Goal: Transaction & Acquisition: Purchase product/service

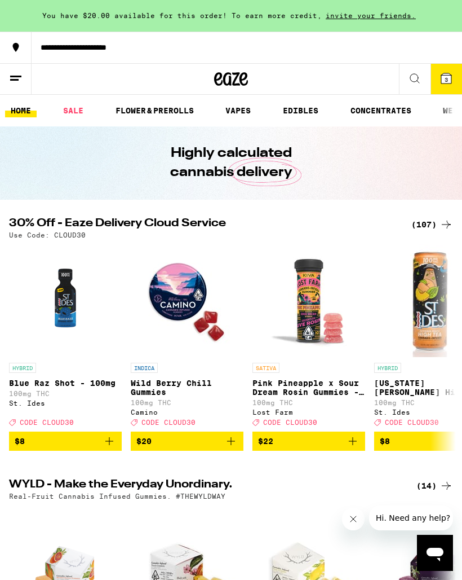
click at [428, 230] on div "(107)" at bounding box center [433, 225] width 42 height 14
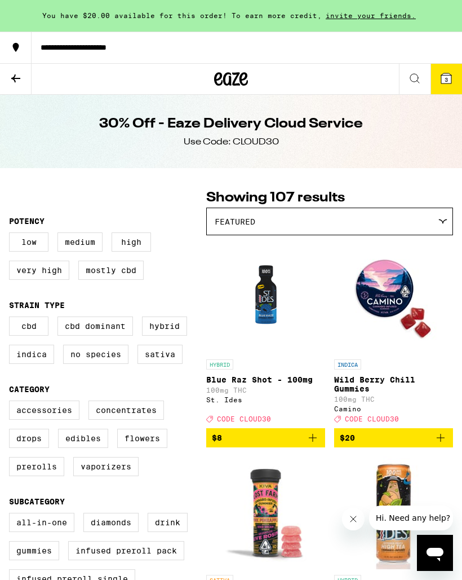
click at [19, 76] on icon at bounding box center [16, 79] width 14 height 14
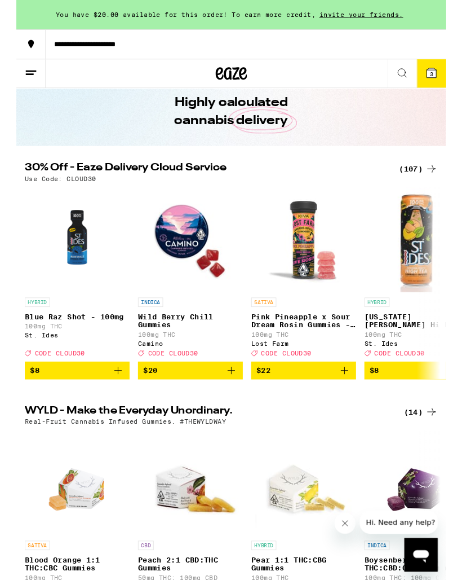
scroll to position [179, 0]
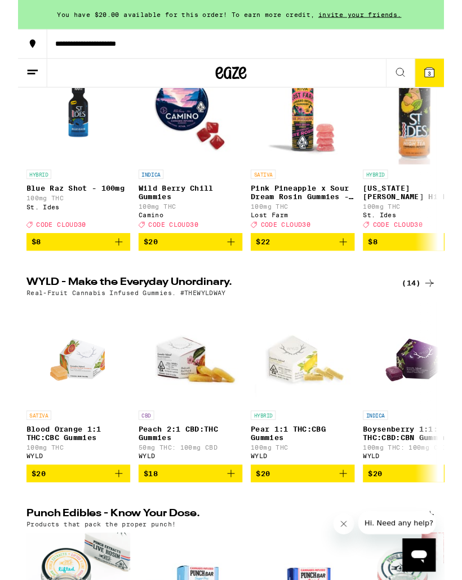
click at [437, 52] on div "(107)" at bounding box center [433, 46] width 42 height 14
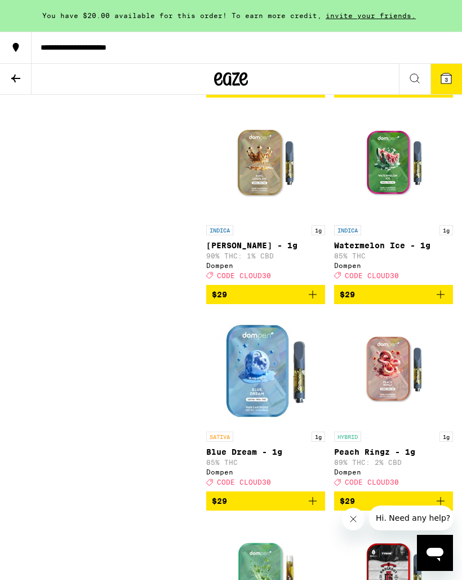
scroll to position [5462, 0]
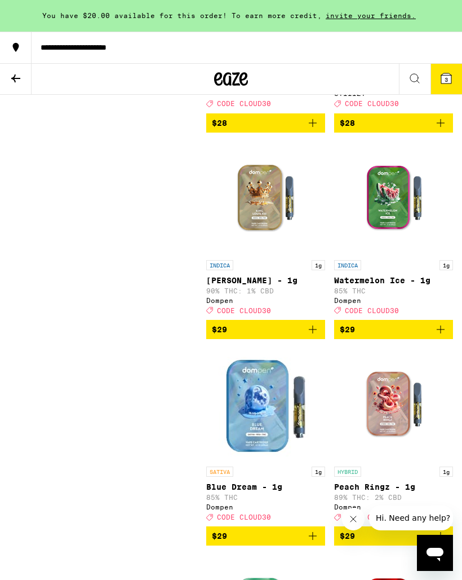
click at [443, 130] on icon "Add to bag" at bounding box center [441, 123] width 14 height 14
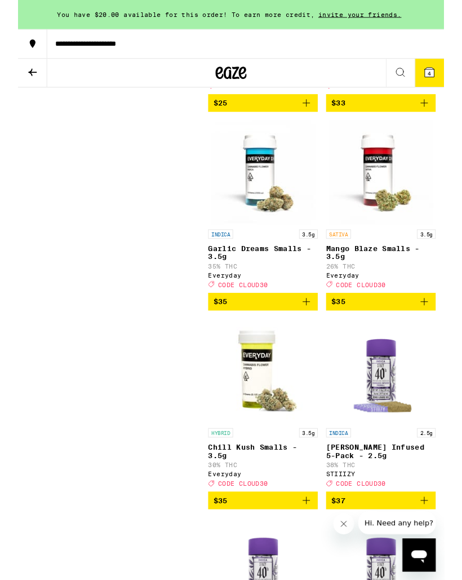
scroll to position [7790, 0]
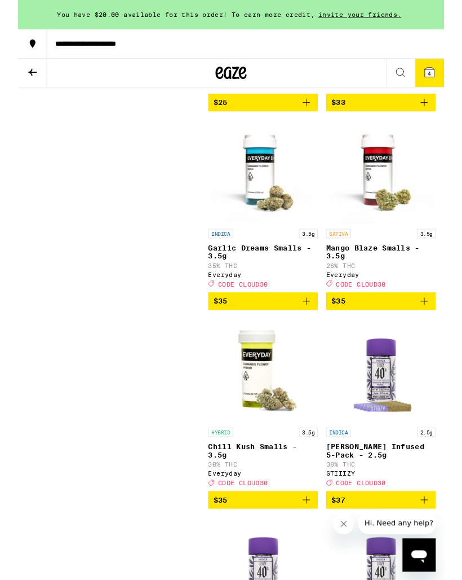
click at [312, 115] on icon "Add to bag" at bounding box center [313, 111] width 8 height 8
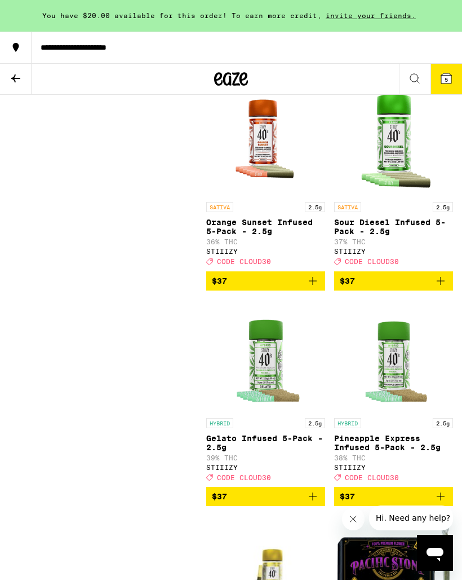
scroll to position [8485, 0]
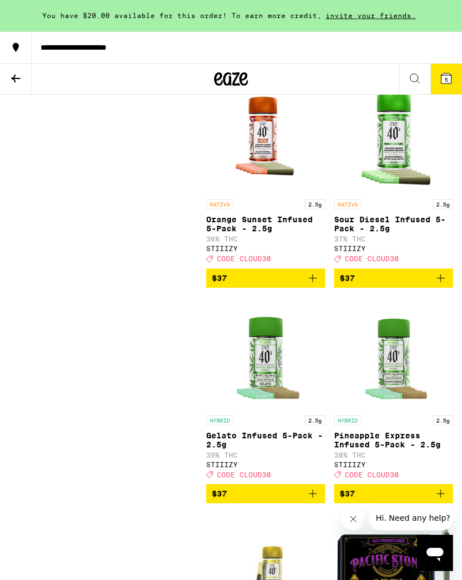
click at [447, 78] on span "5" at bounding box center [446, 79] width 3 height 7
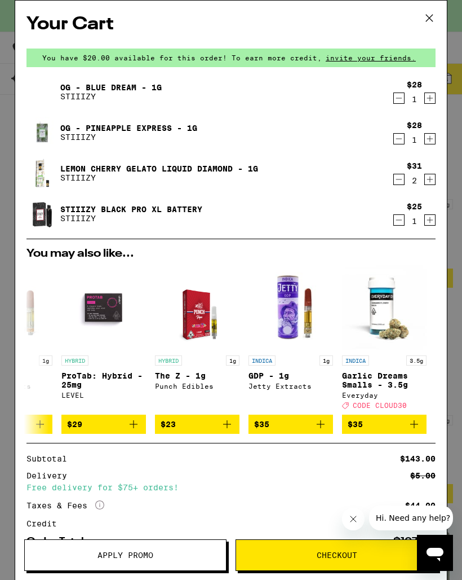
scroll to position [0, 527]
click at [111, 544] on button "Apply Promo" at bounding box center [125, 555] width 202 height 32
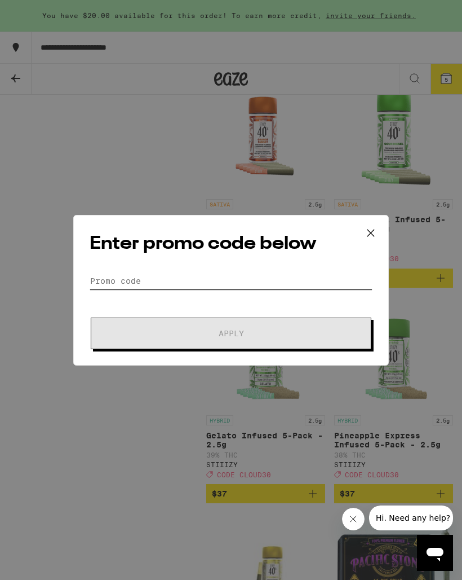
click at [226, 278] on input "Promo Code" at bounding box center [231, 280] width 283 height 17
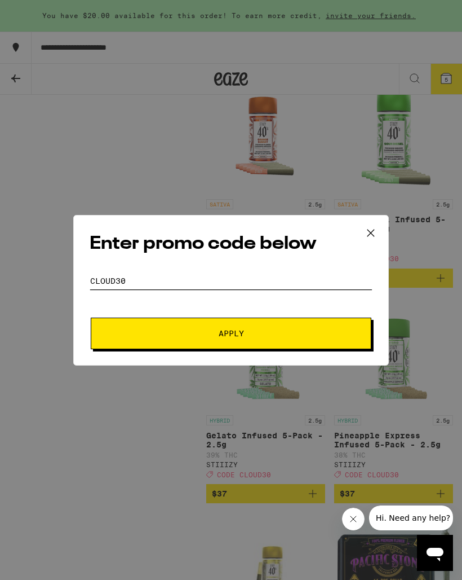
type input "Cloud30"
click at [273, 336] on span "Apply" at bounding box center [231, 333] width 203 height 8
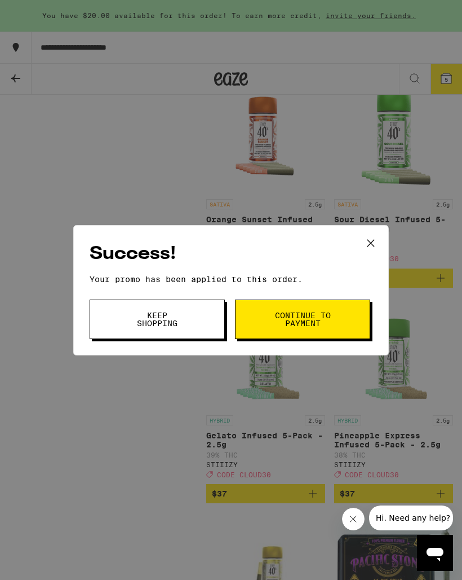
click at [370, 244] on icon at bounding box center [371, 243] width 17 height 17
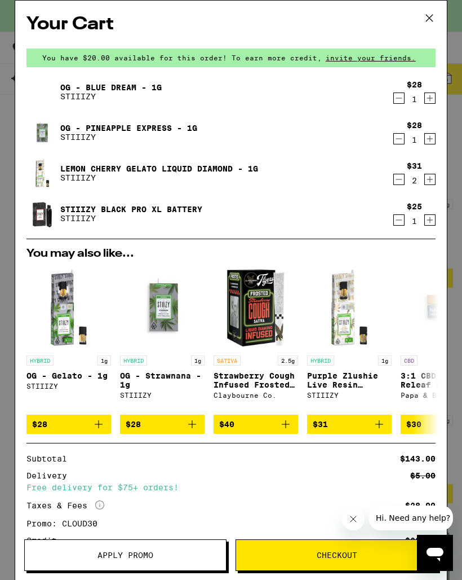
click at [402, 179] on icon "Decrement" at bounding box center [399, 180] width 10 height 14
click at [433, 180] on icon "Increment" at bounding box center [430, 180] width 10 height 14
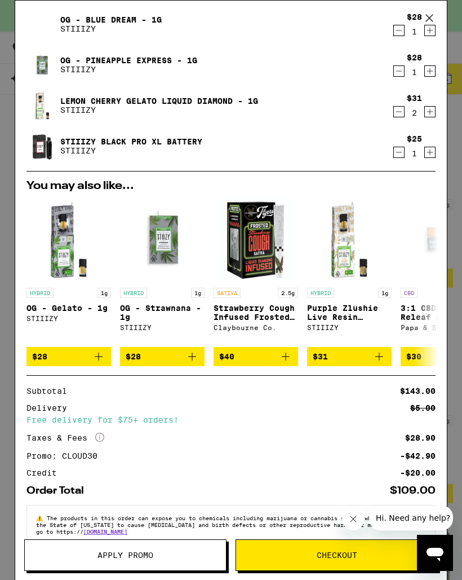
scroll to position [58, 0]
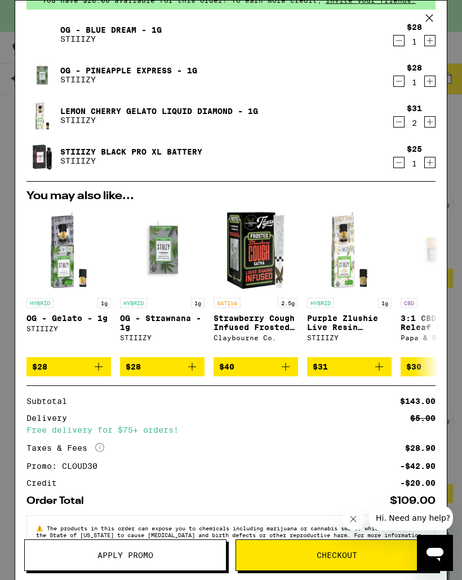
click at [427, 20] on icon at bounding box center [429, 18] width 17 height 17
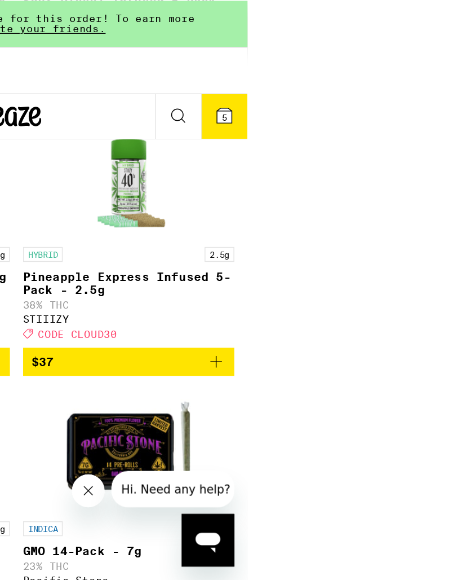
scroll to position [7413, 0]
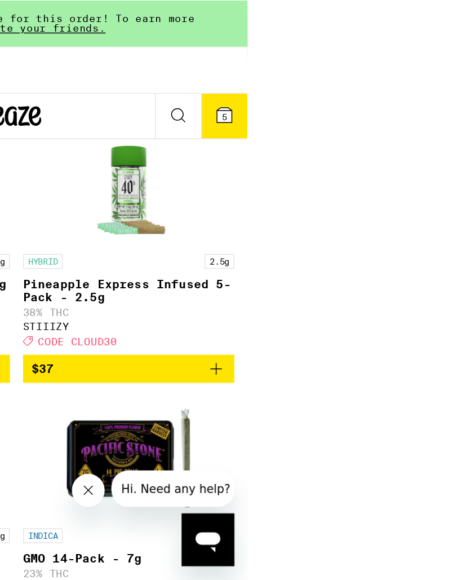
click at [302, 77] on span "5" at bounding box center [299, 79] width 3 height 7
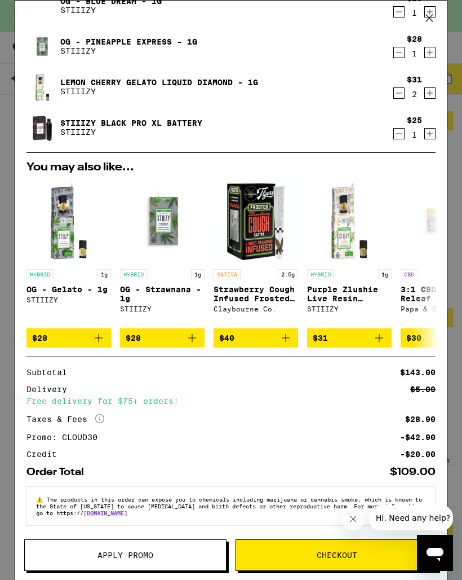
click at [403, 86] on icon "Decrement" at bounding box center [399, 93] width 10 height 14
click at [431, 86] on icon "Increment" at bounding box center [430, 93] width 10 height 14
click at [402, 129] on icon "Decrement" at bounding box center [399, 134] width 10 height 14
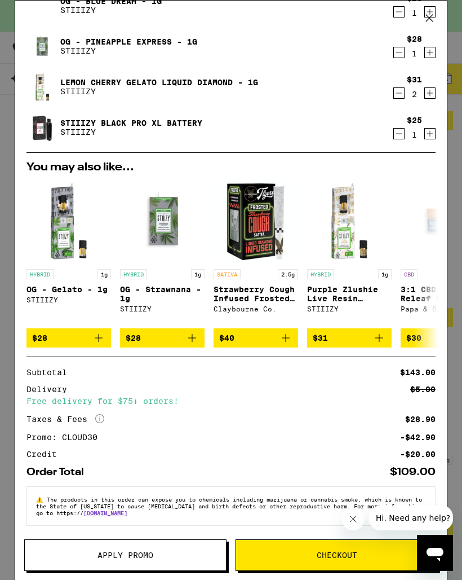
scroll to position [55, 0]
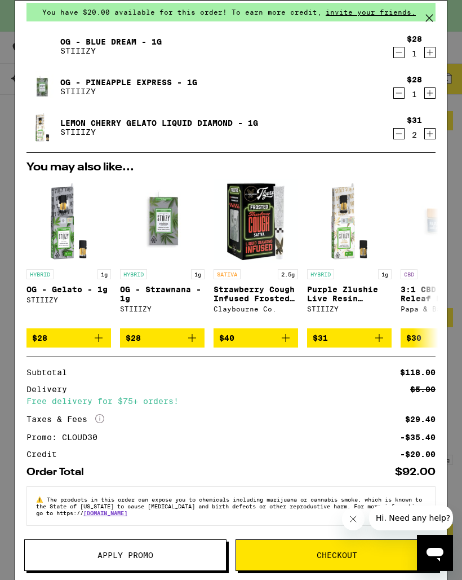
click at [435, 22] on icon at bounding box center [429, 18] width 17 height 17
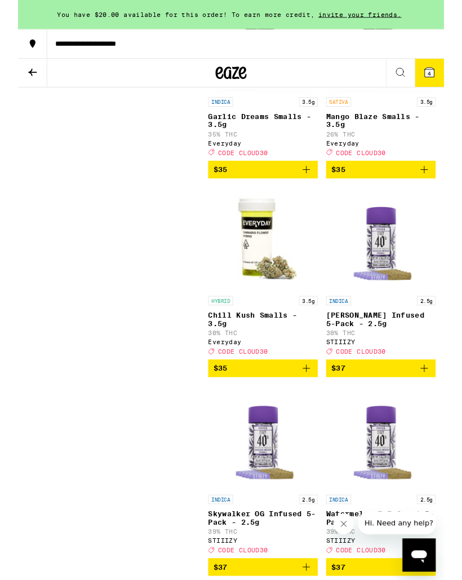
scroll to position [7932, 0]
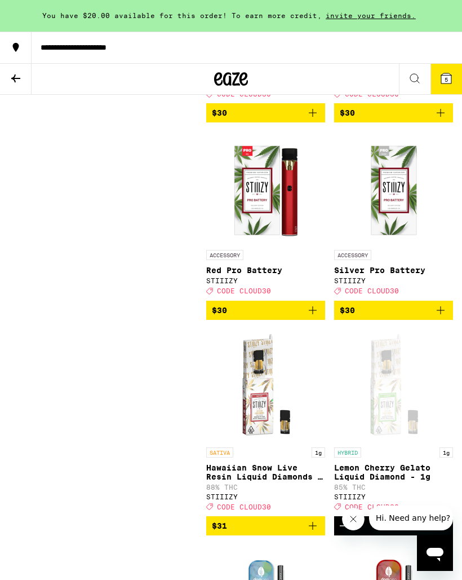
scroll to position [6746, 0]
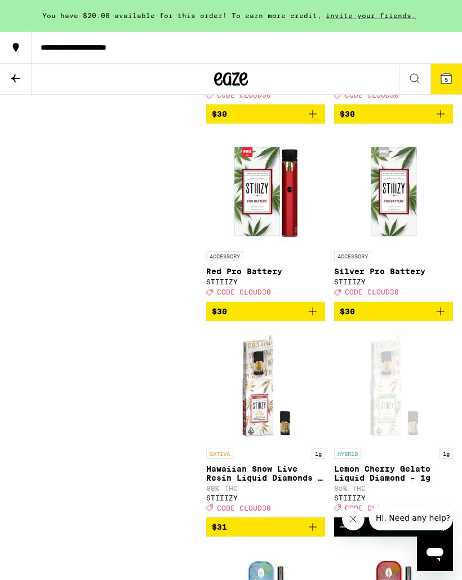
click at [450, 77] on icon at bounding box center [447, 78] width 10 height 10
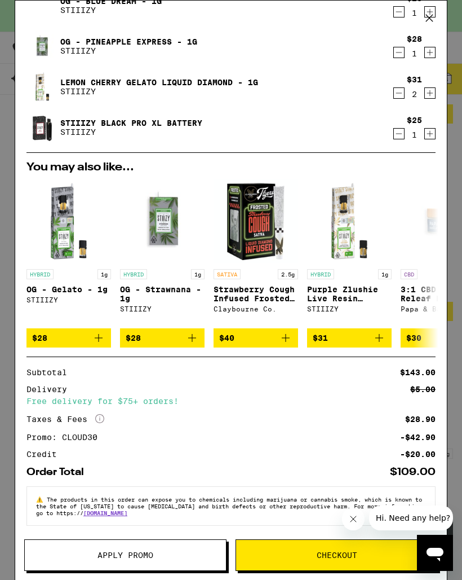
scroll to position [100, 0]
click at [341, 552] on span "Checkout" at bounding box center [337, 555] width 41 height 8
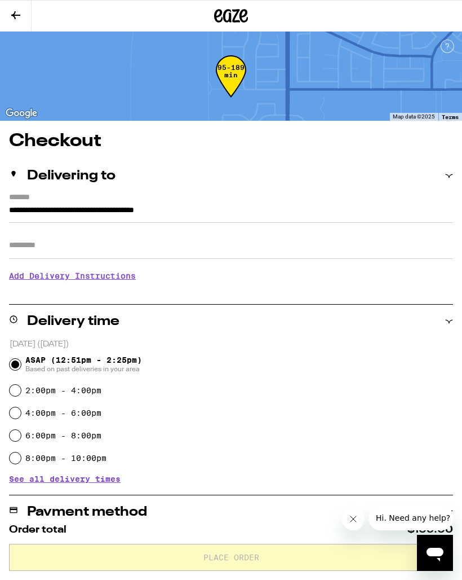
click at [55, 280] on h3 "Add Delivery Instructions" at bounding box center [231, 276] width 444 height 26
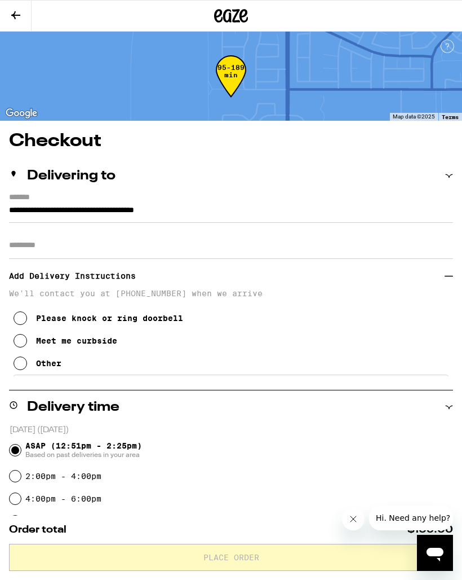
click at [22, 325] on icon at bounding box center [21, 318] width 14 height 14
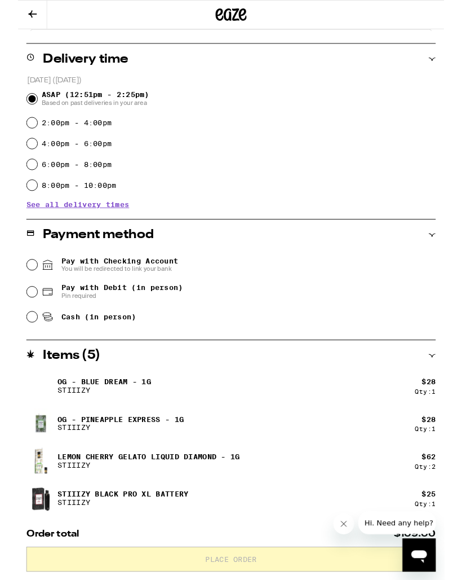
scroll to position [351, 0]
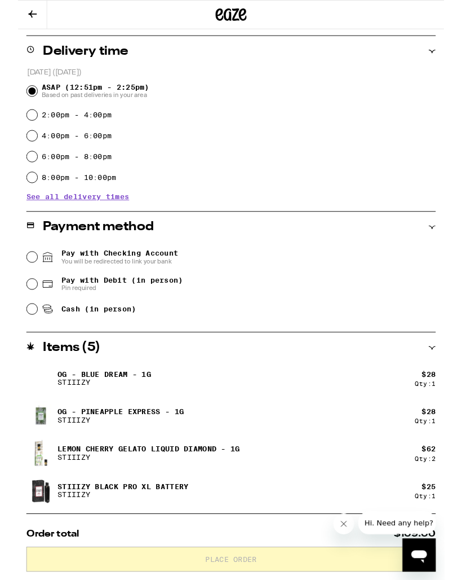
click at [21, 310] on input "Pay with Debit (in person) Pin required" at bounding box center [15, 307] width 11 height 11
radio input "true"
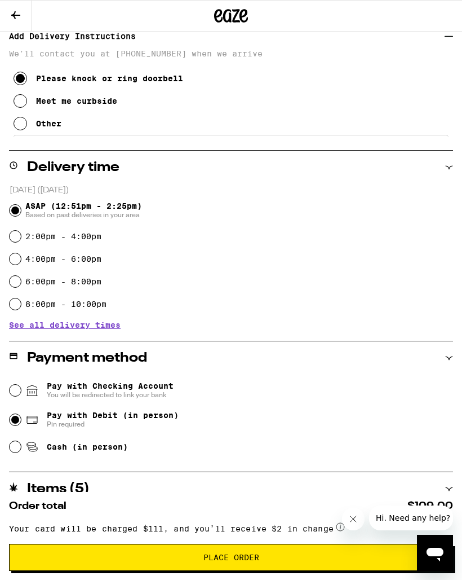
scroll to position [236, 0]
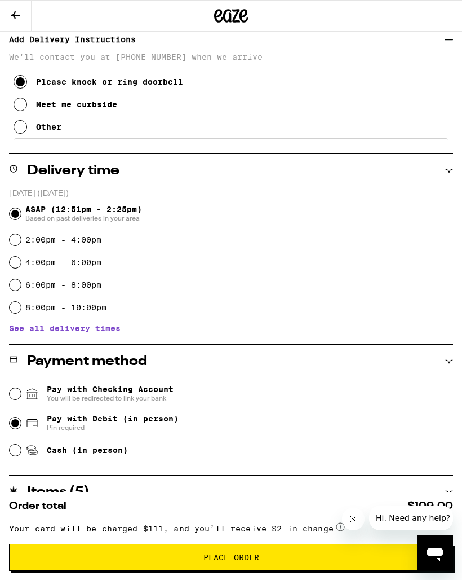
click at [254, 554] on span "Place Order" at bounding box center [232, 557] width 56 height 8
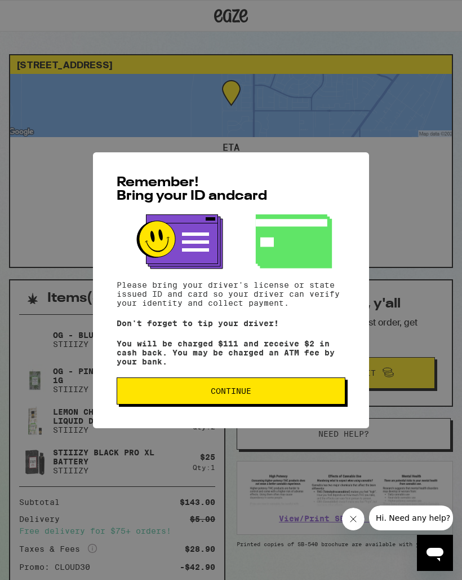
click at [313, 383] on button "Continue" at bounding box center [231, 390] width 229 height 27
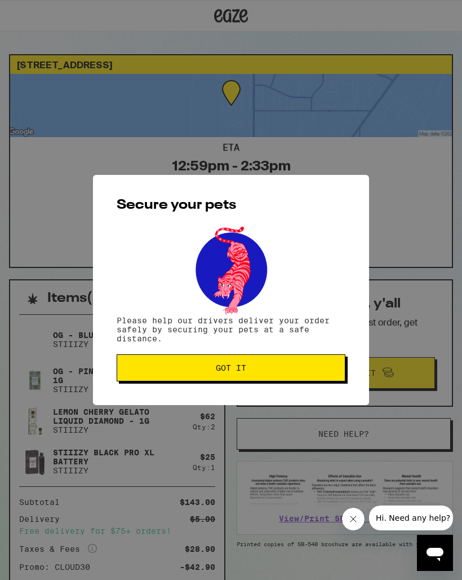
click at [325, 369] on span "Got it" at bounding box center [231, 368] width 210 height 8
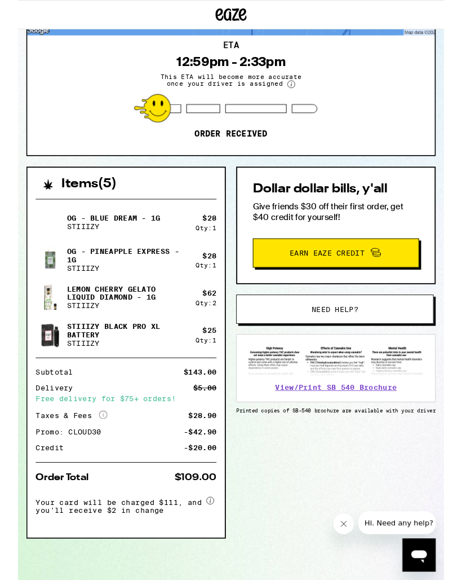
scroll to position [106, 0]
